Goal: Navigation & Orientation: Find specific page/section

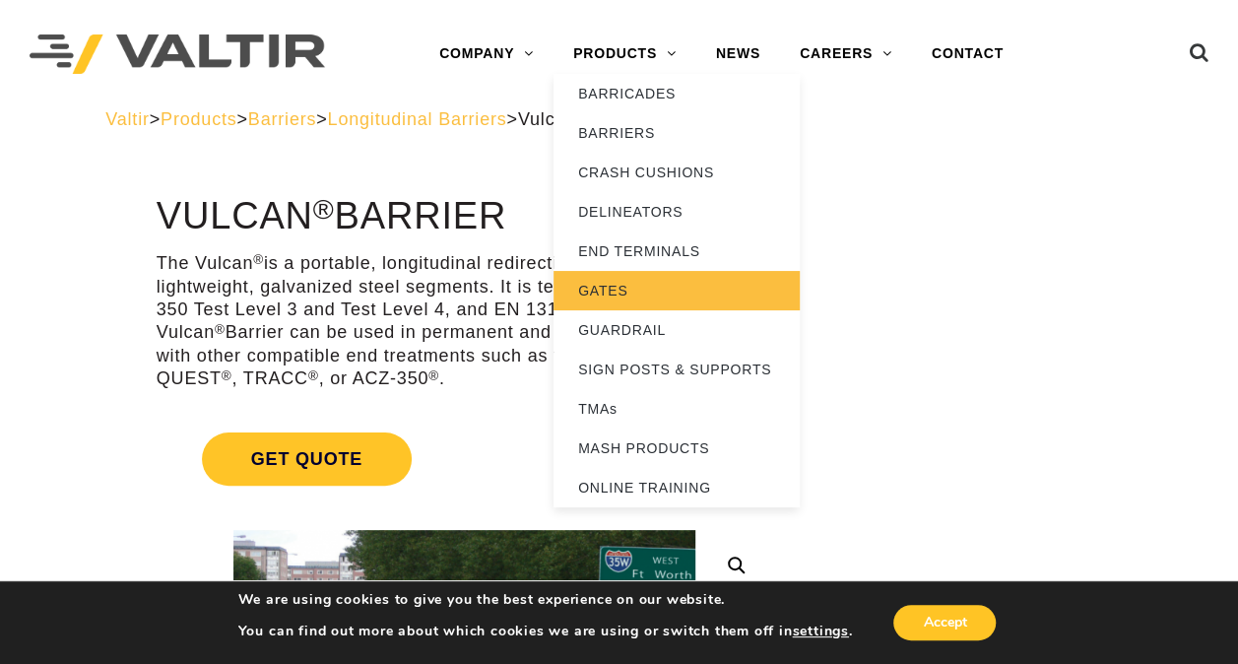
click at [608, 290] on link "GATES" at bounding box center [677, 290] width 246 height 39
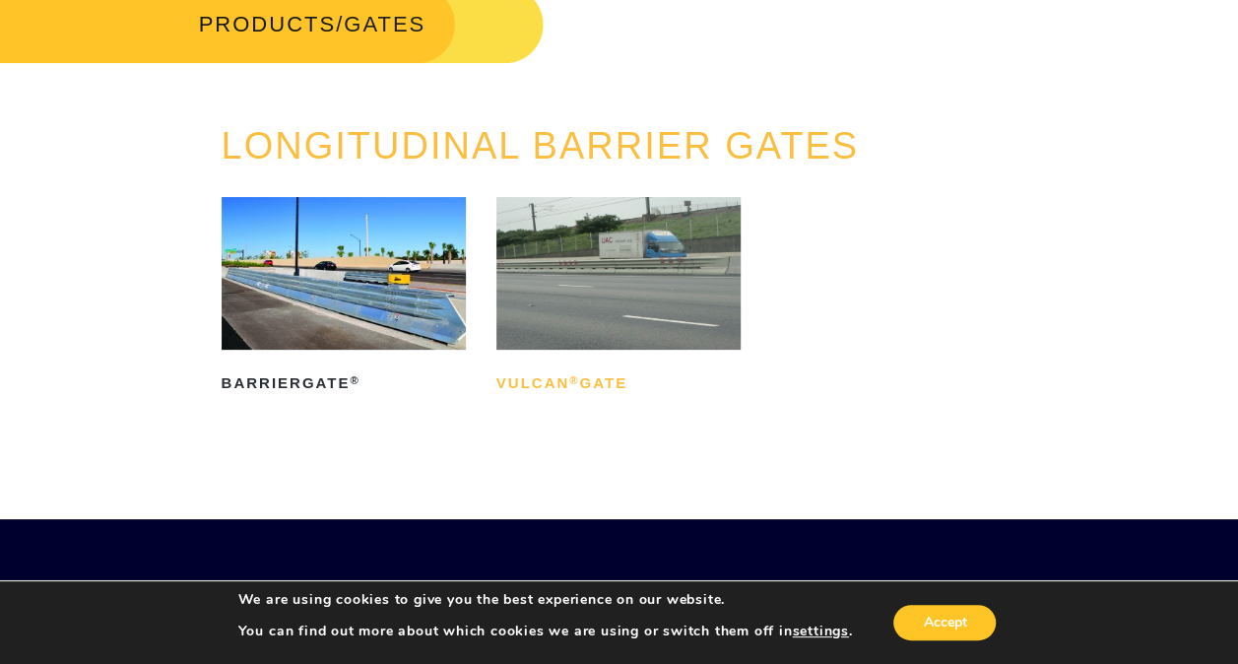
click at [550, 380] on h2 "Vulcan ® Gate" at bounding box center [618, 383] width 244 height 32
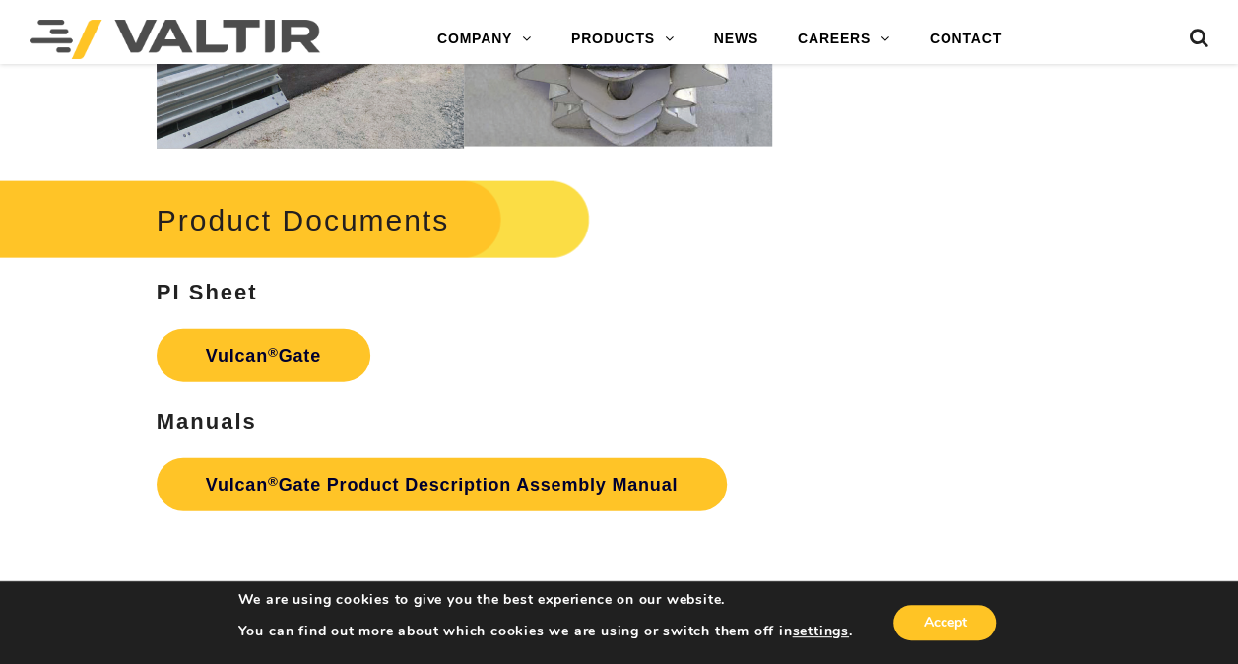
scroll to position [2141, 0]
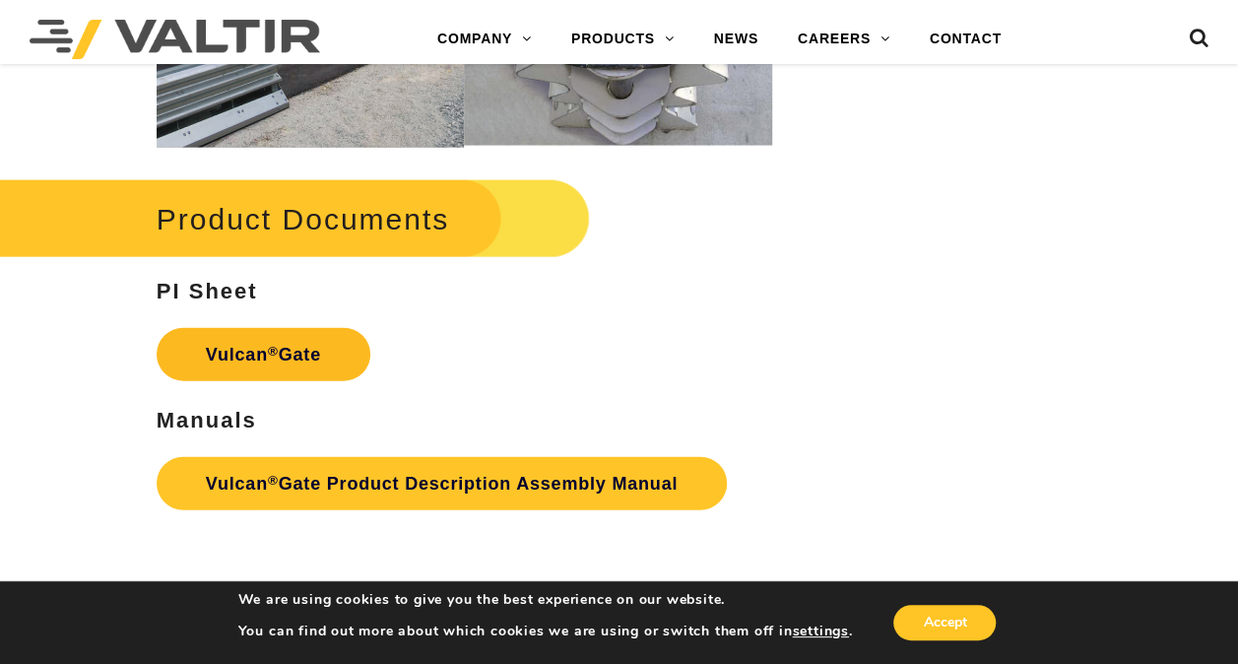
click at [266, 341] on link "Vulcan ® Gate" at bounding box center [264, 354] width 214 height 53
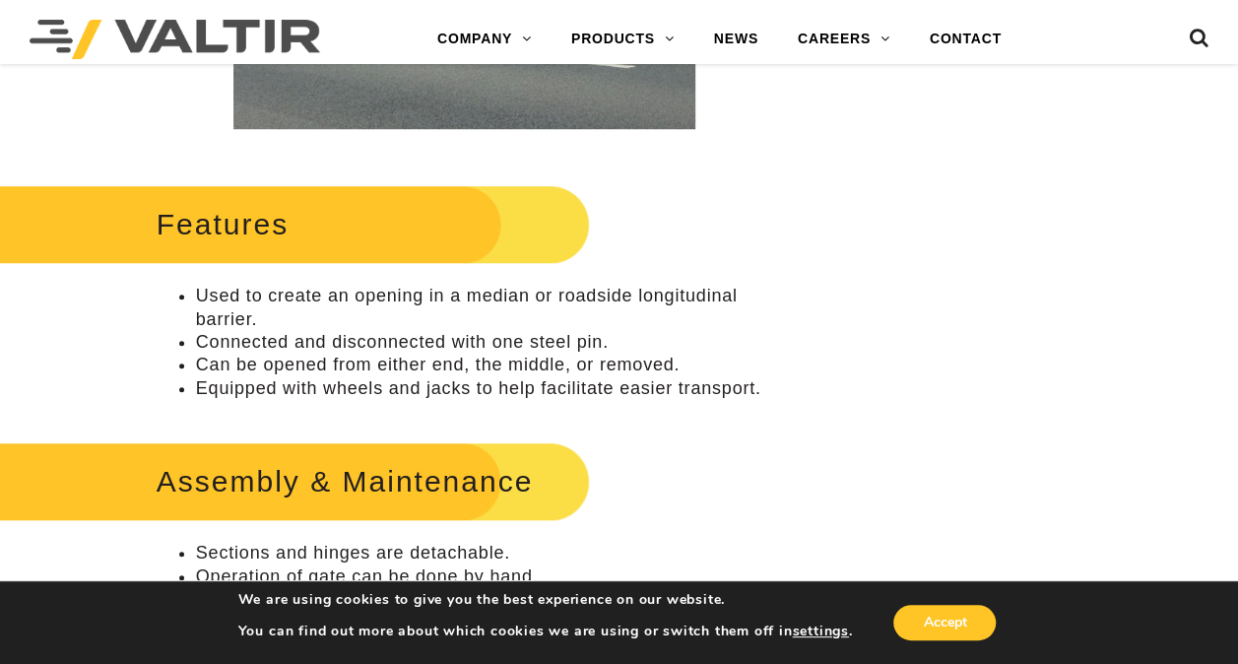
scroll to position [666, 0]
